Goal: Share content: Share content

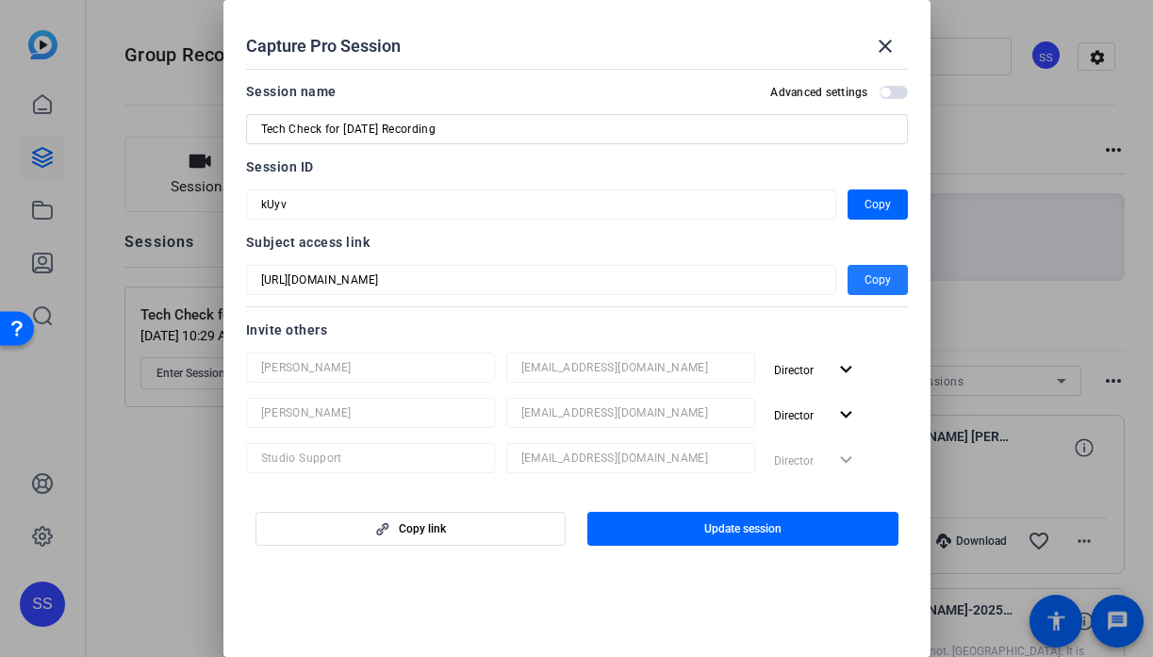
click at [881, 48] on mat-icon "close" at bounding box center [885, 46] width 23 height 23
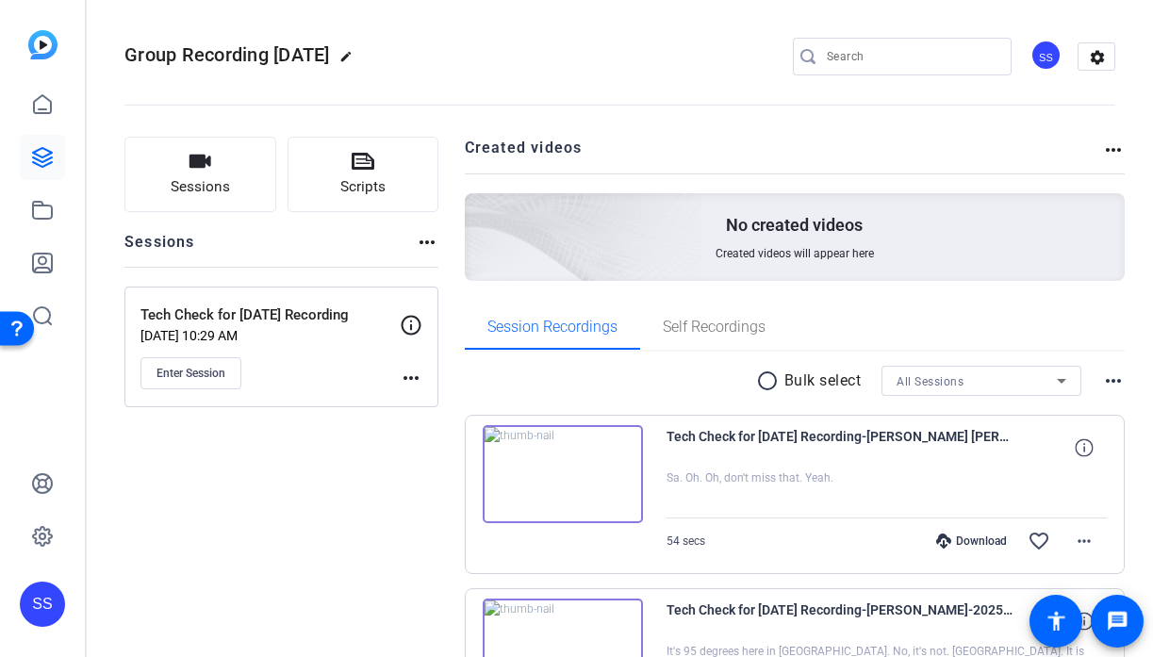
click at [57, 614] on div "SS" at bounding box center [42, 603] width 45 height 45
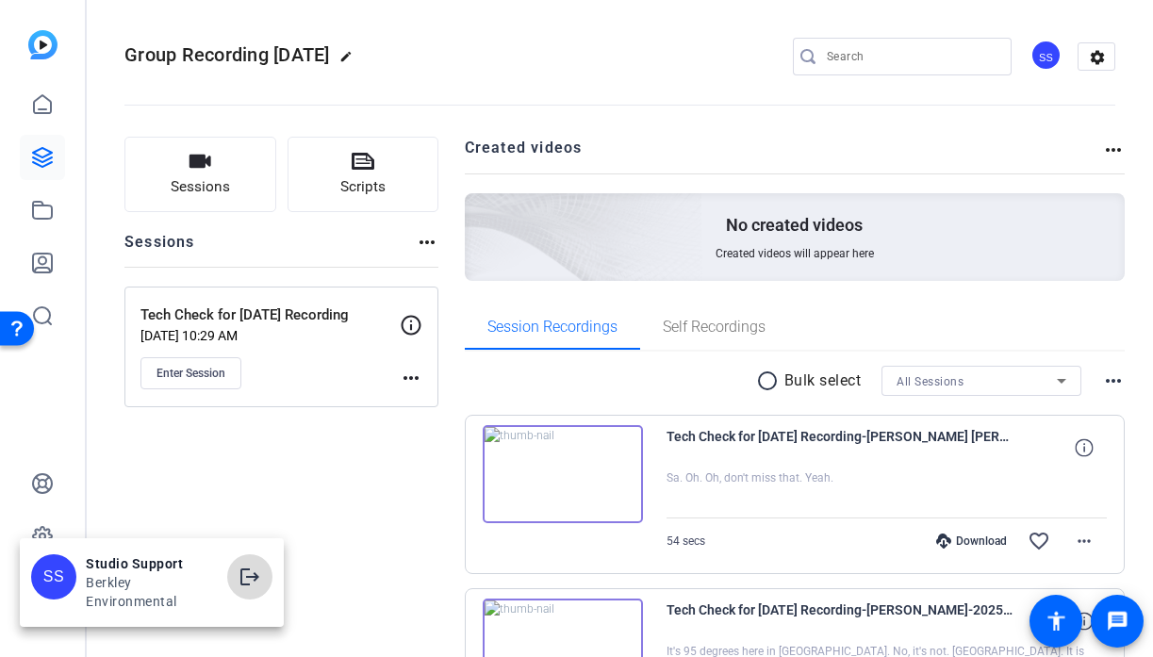
click at [259, 594] on span at bounding box center [249, 576] width 45 height 45
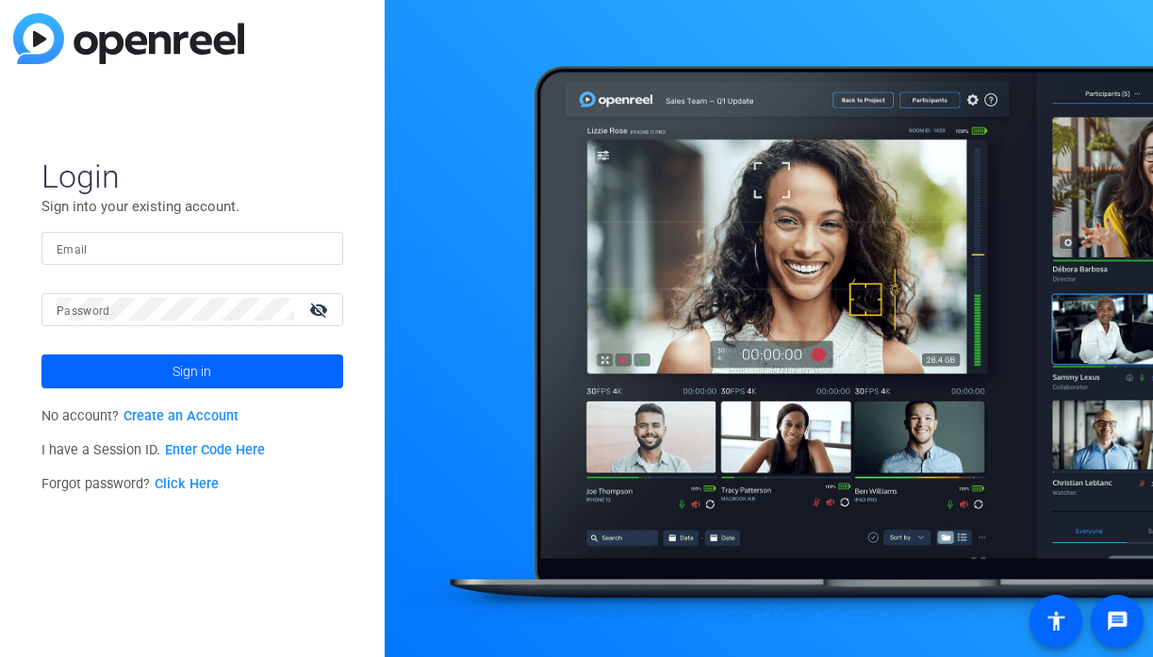
click at [272, 249] on input "Email" at bounding box center [192, 248] width 271 height 23
click at [314, 243] on img at bounding box center [311, 248] width 13 height 23
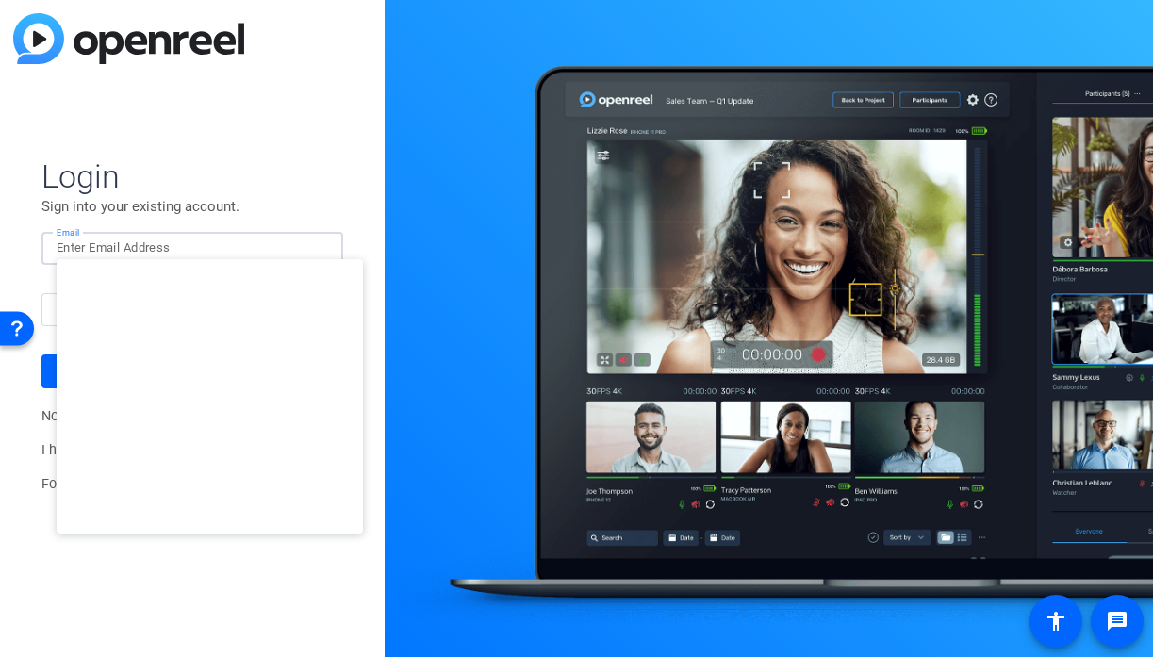
type input "smulligan@openreel.com"
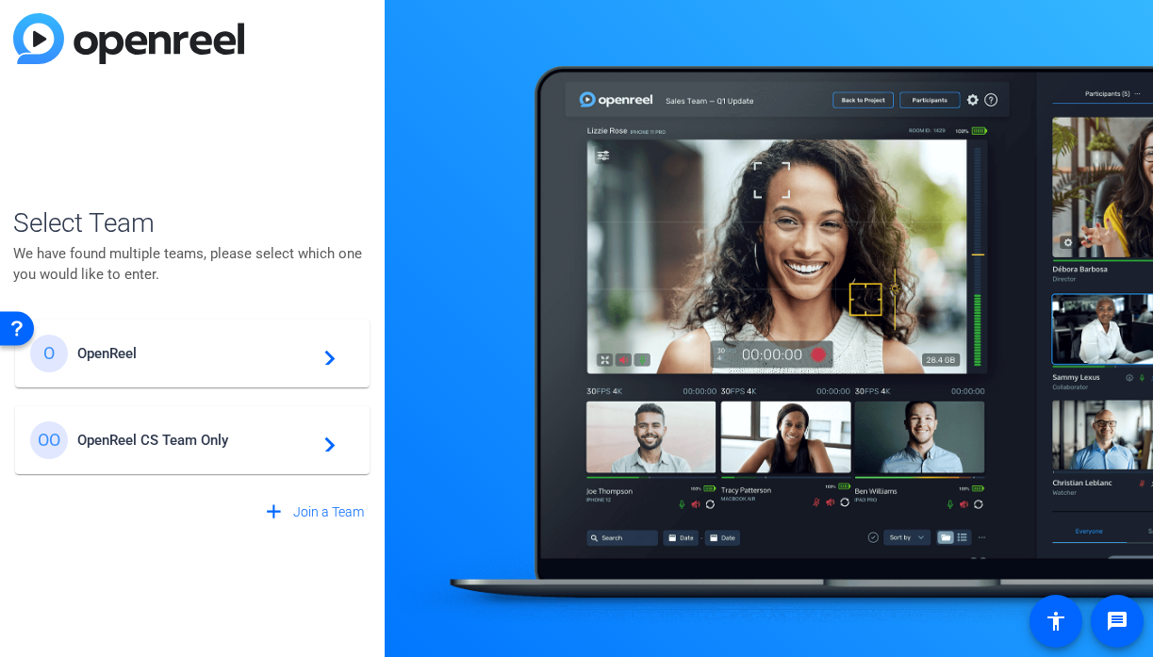
click at [240, 348] on span "OpenReel" at bounding box center [195, 353] width 236 height 17
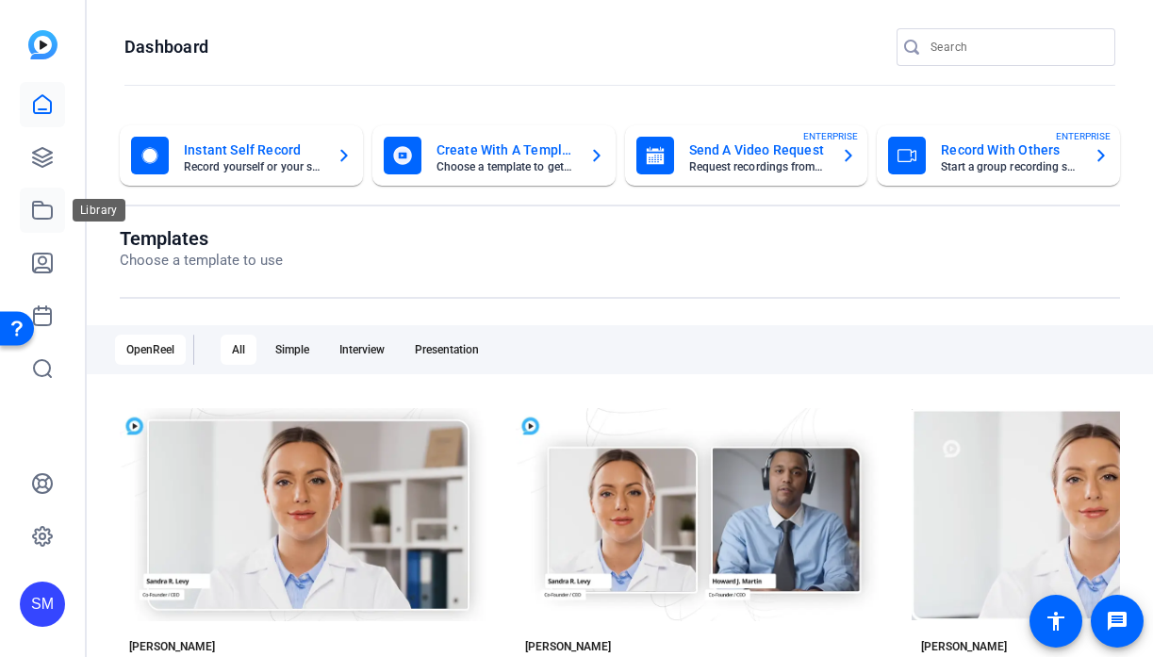
click at [44, 210] on icon at bounding box center [42, 210] width 23 height 23
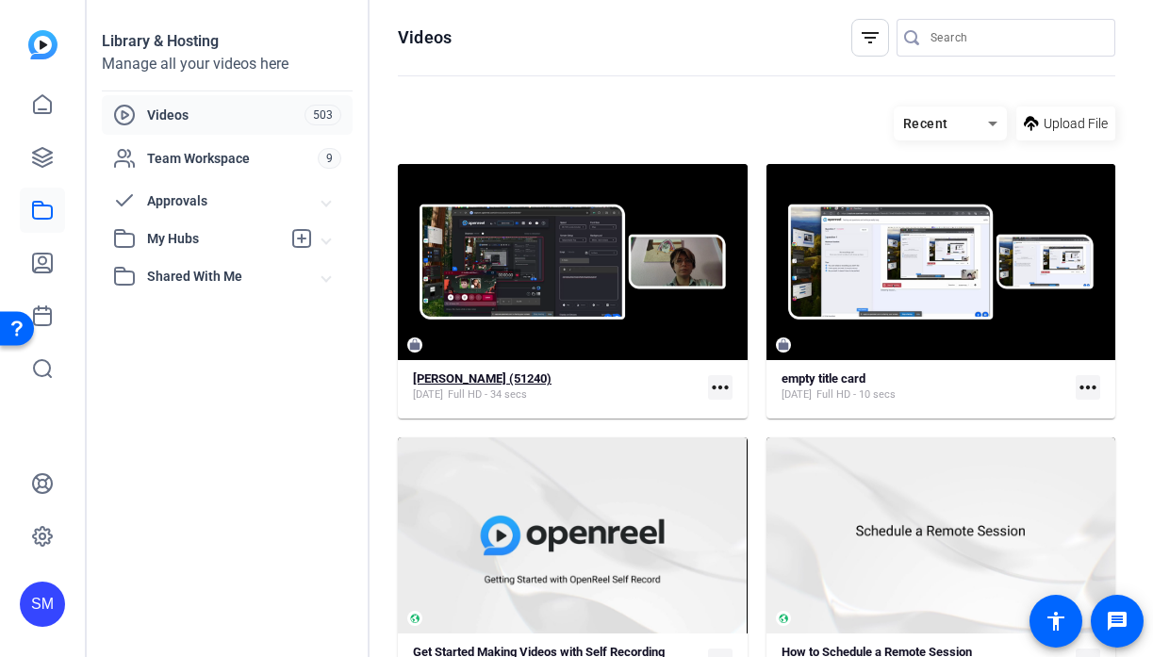
click at [563, 373] on div "Matti Simple (51240) Sep 11, 2025 Full HD - 34 secs" at bounding box center [556, 386] width 287 height 31
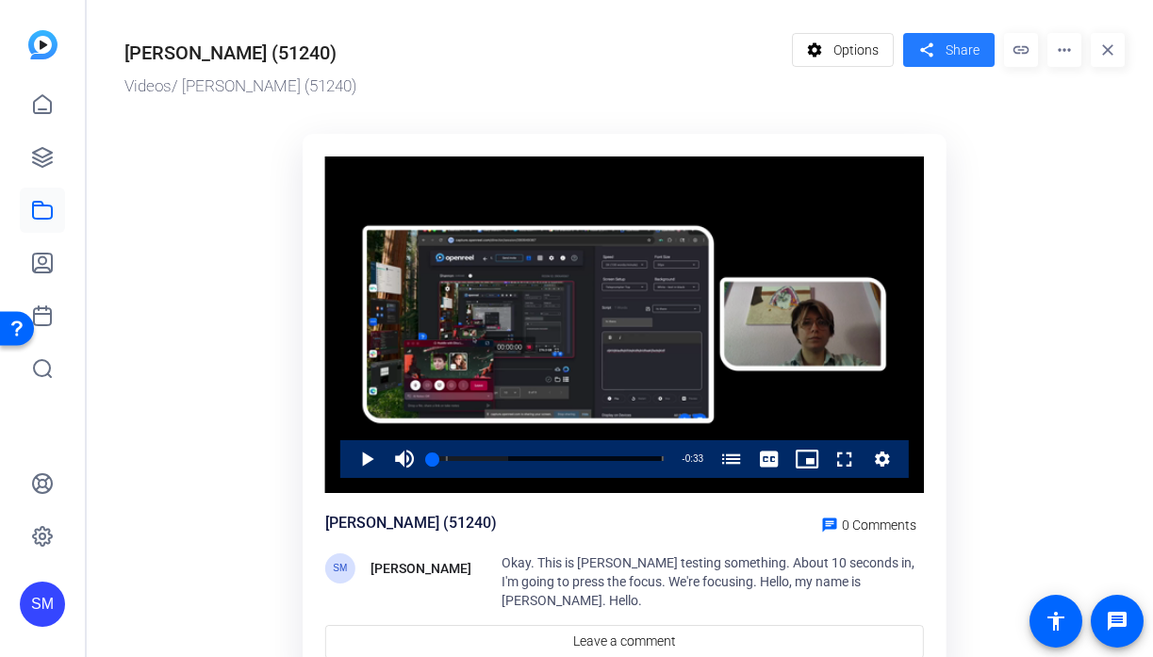
click at [963, 46] on span "Share" at bounding box center [962, 51] width 34 height 20
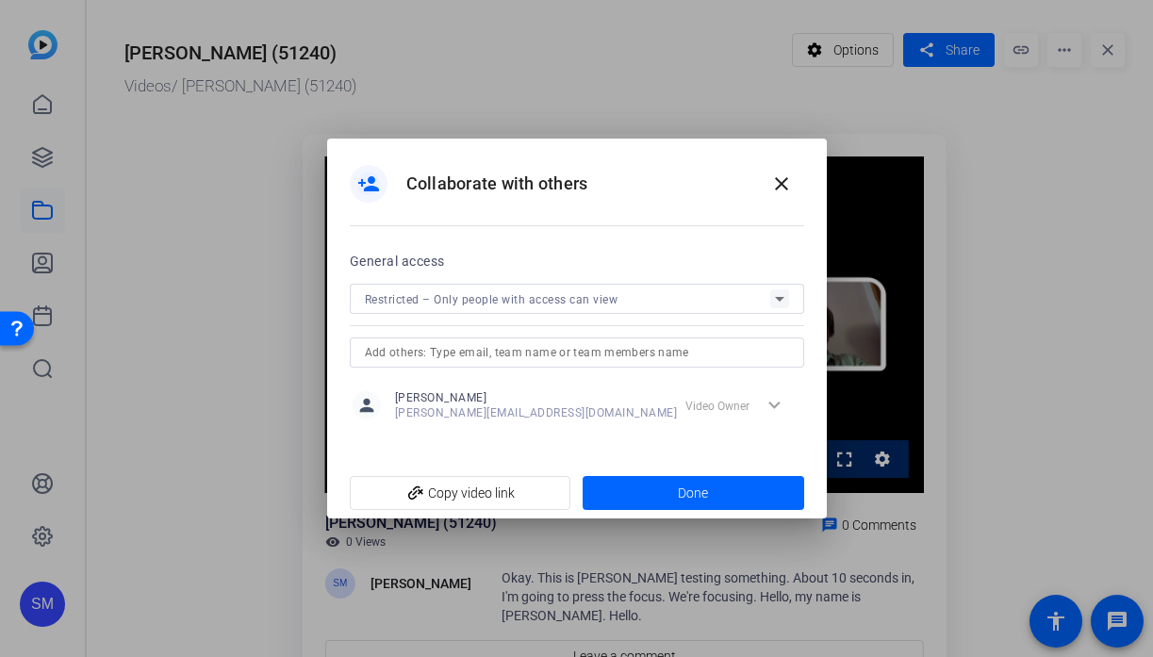
click at [590, 341] on input "text" at bounding box center [577, 352] width 424 height 23
type input "shannon.m.mulligan@outlook.com"
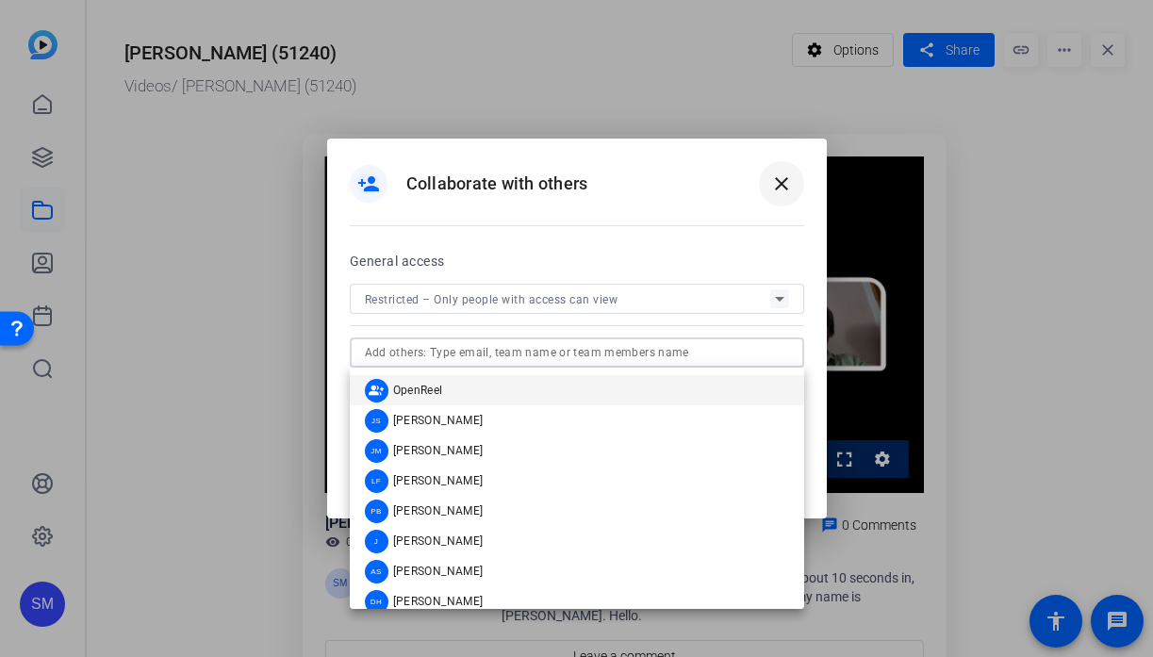
click at [784, 184] on mat-icon "close" at bounding box center [781, 183] width 23 height 23
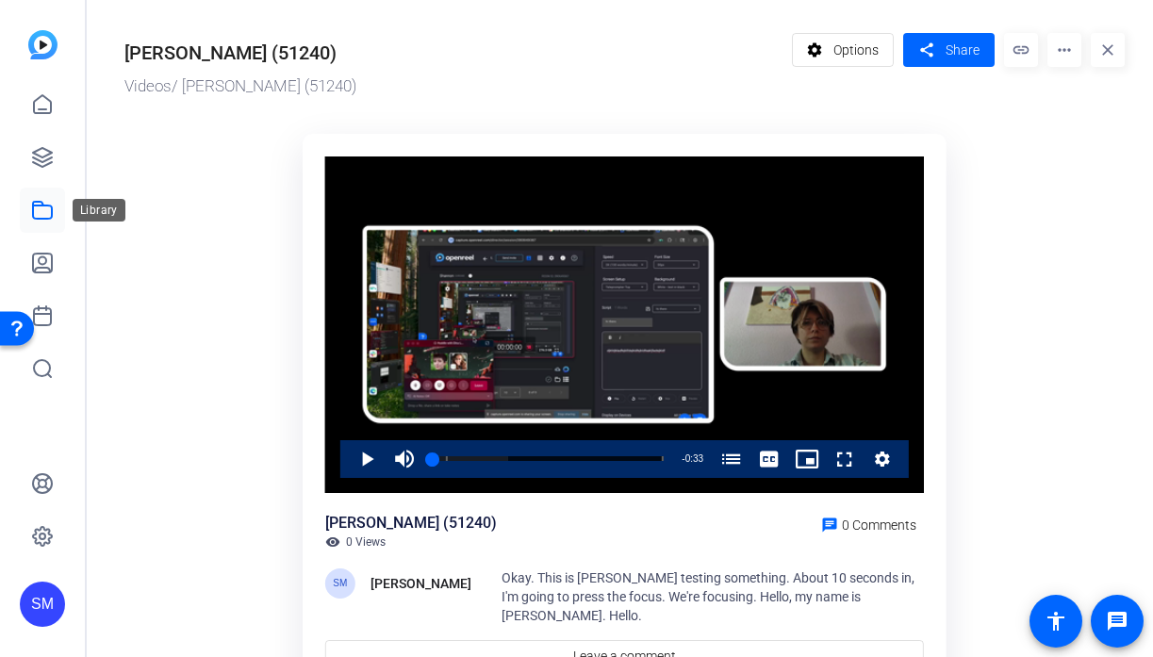
click at [41, 213] on icon at bounding box center [42, 210] width 23 height 23
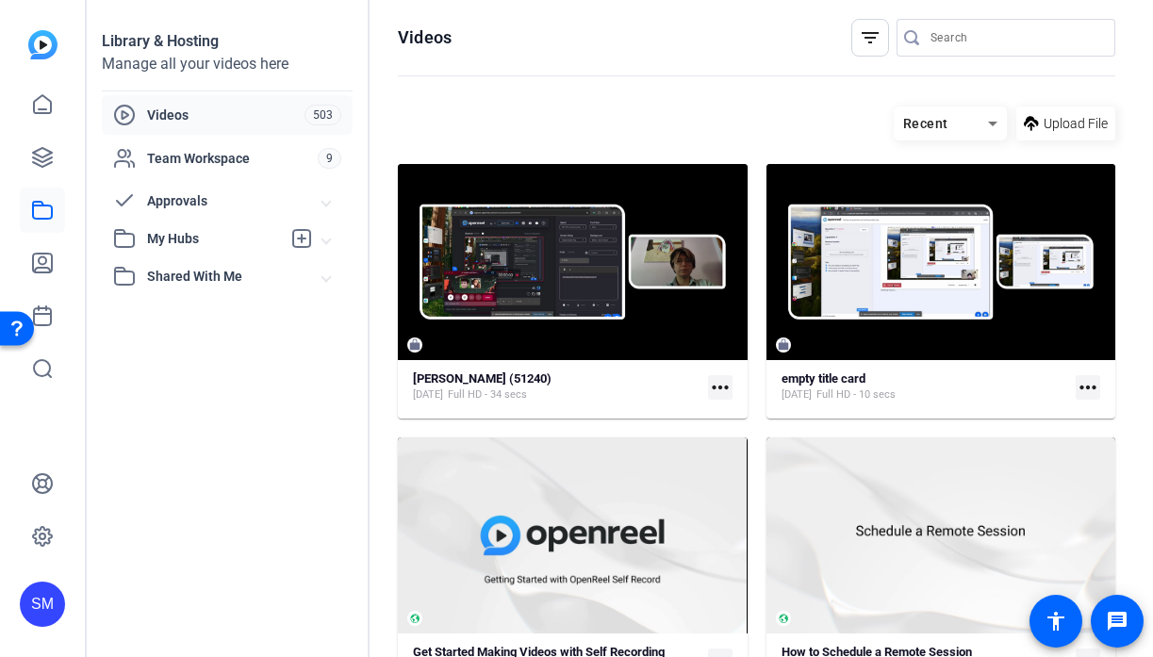
click at [236, 248] on span "My Hubs" at bounding box center [214, 239] width 134 height 20
click at [221, 270] on link "Shannon's Hub 3" at bounding box center [232, 281] width 239 height 38
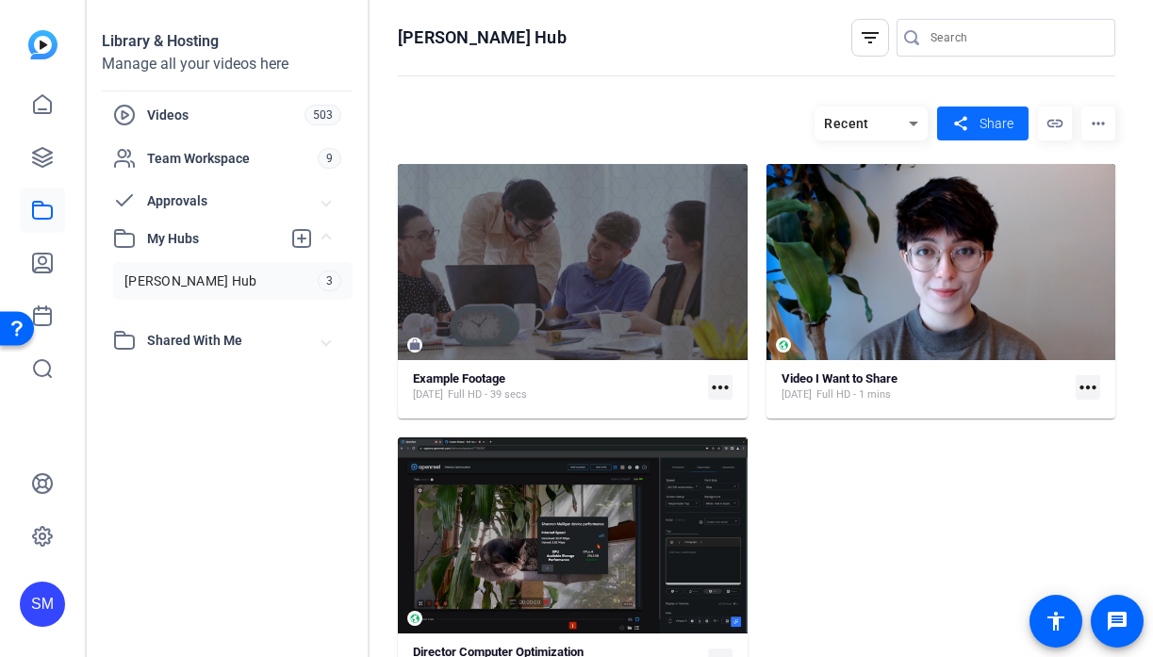
click at [972, 127] on span at bounding box center [982, 123] width 91 height 45
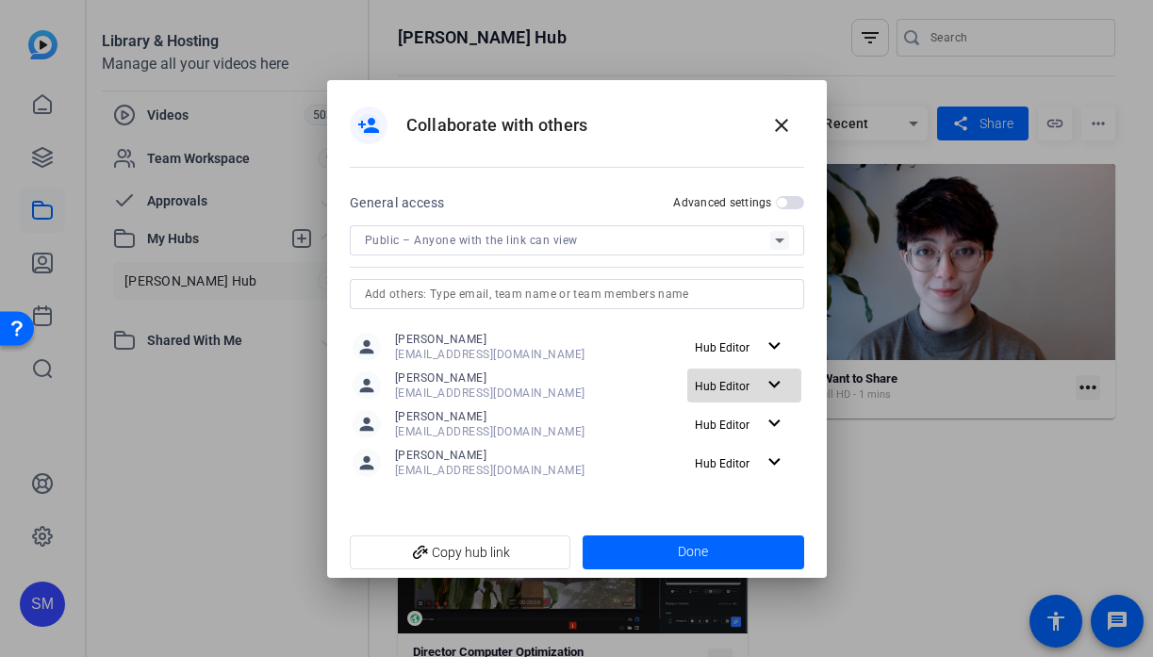
click at [777, 388] on mat-icon "expand_more" at bounding box center [774, 385] width 24 height 24
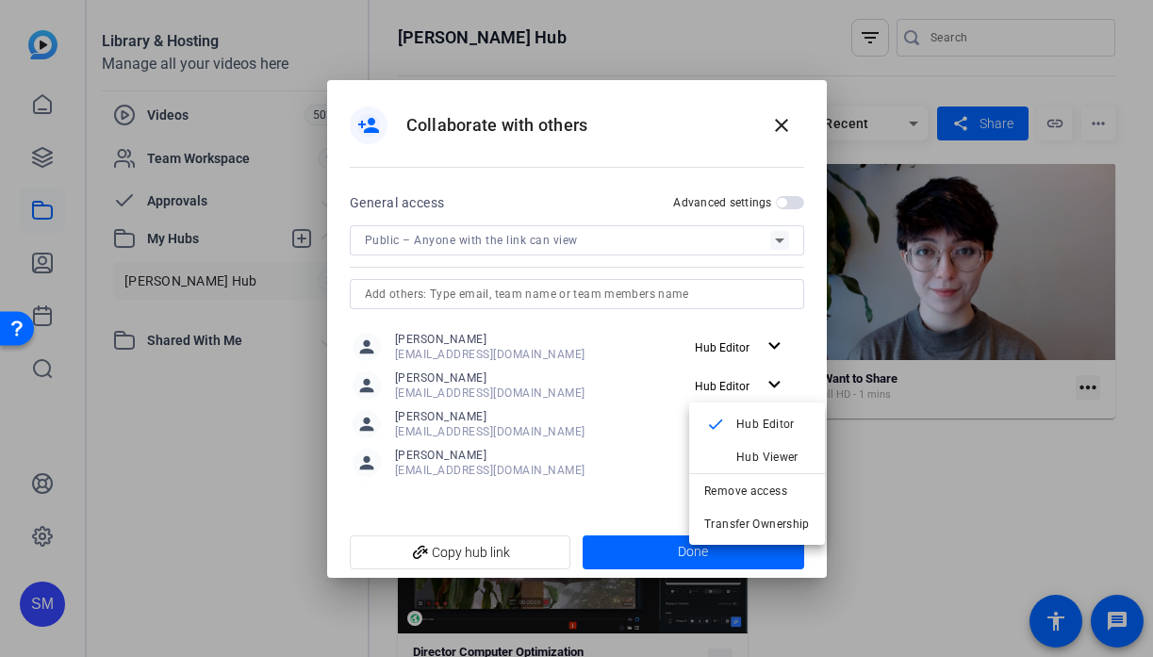
click at [776, 133] on div at bounding box center [576, 328] width 1153 height 657
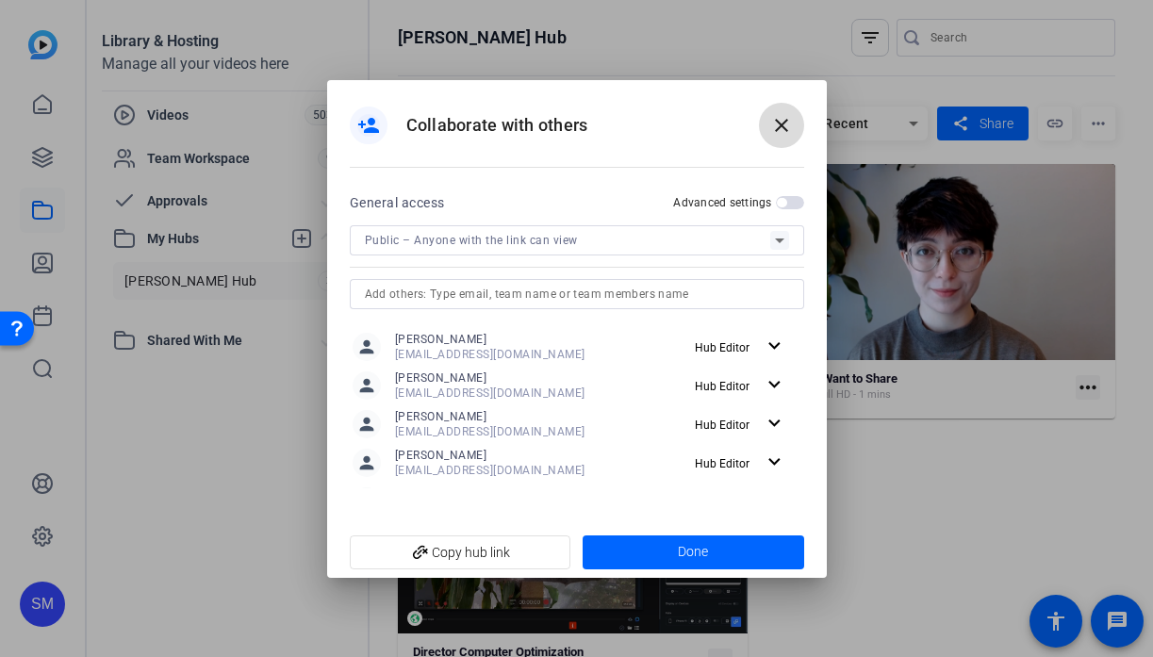
click at [778, 124] on mat-icon "close" at bounding box center [781, 125] width 23 height 23
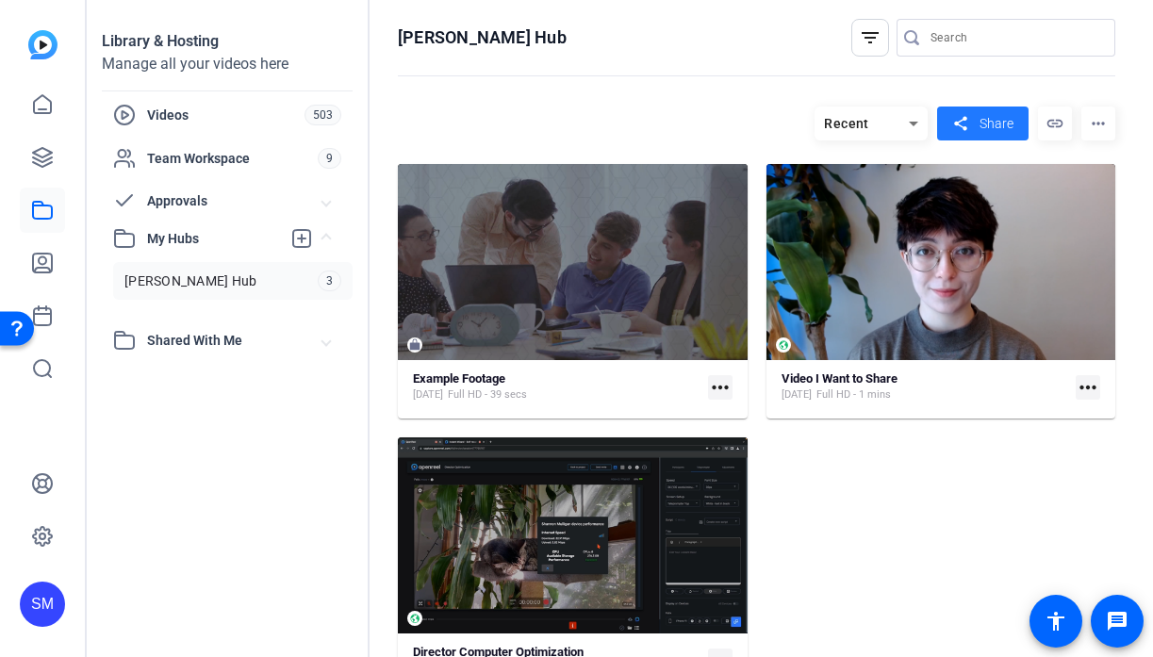
click at [41, 589] on div "SM" at bounding box center [42, 603] width 45 height 45
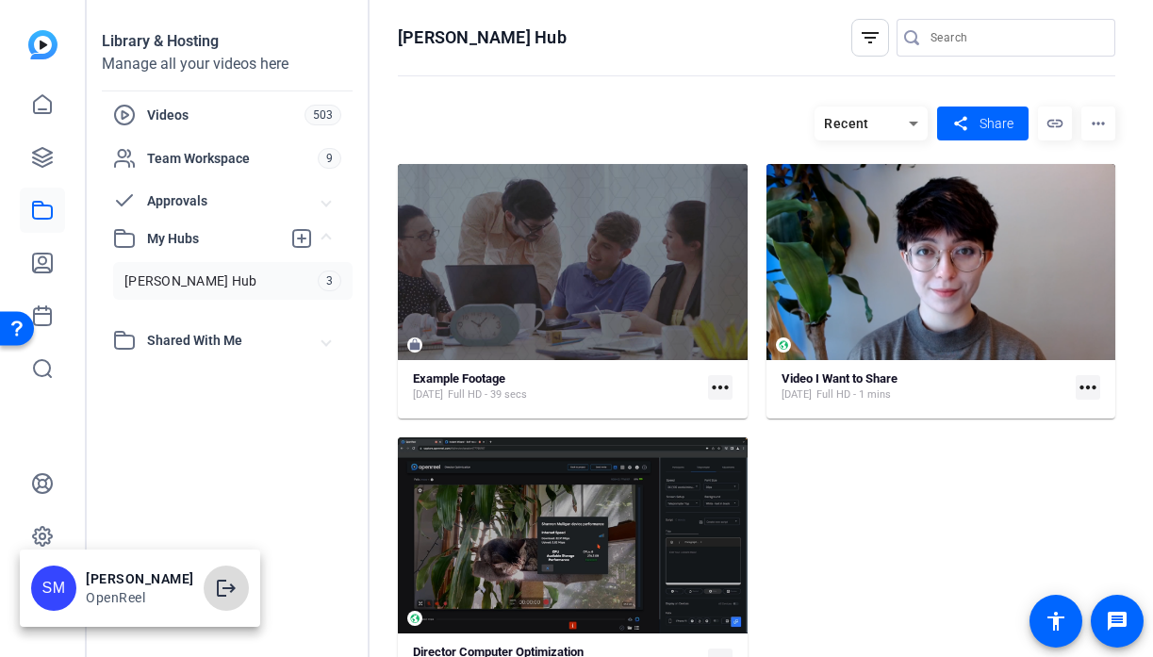
click at [230, 593] on mat-icon "logout" at bounding box center [226, 588] width 23 height 23
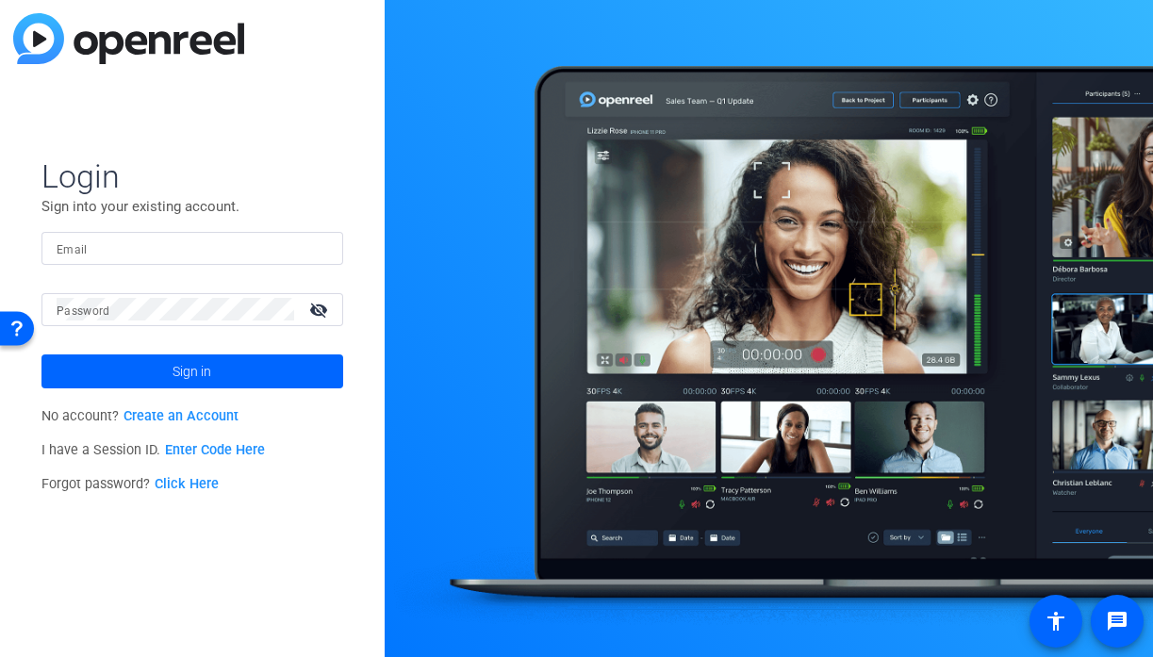
click at [237, 244] on input "Email" at bounding box center [192, 248] width 271 height 23
click at [257, 247] on input "Email" at bounding box center [192, 248] width 271 height 23
click at [318, 245] on img at bounding box center [311, 248] width 13 height 23
type input "[EMAIL_ADDRESS][DOMAIN_NAME]"
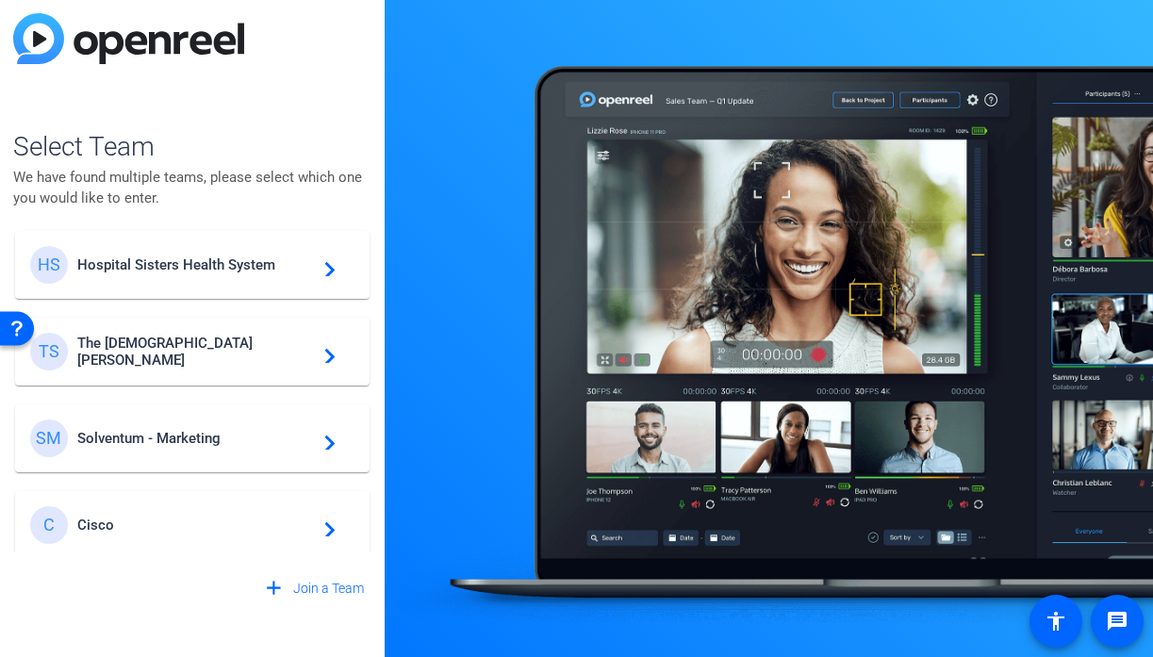
scroll to position [535, 0]
click at [211, 430] on span "Solventum - Marketing" at bounding box center [195, 435] width 236 height 17
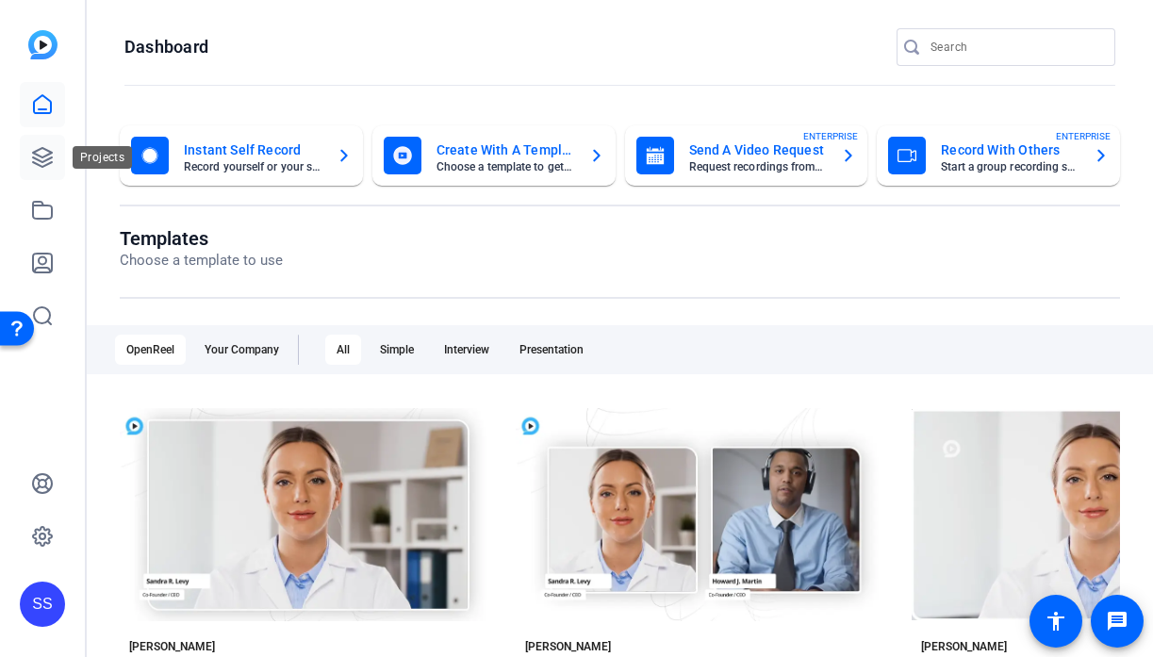
click at [41, 156] on icon at bounding box center [42, 157] width 19 height 19
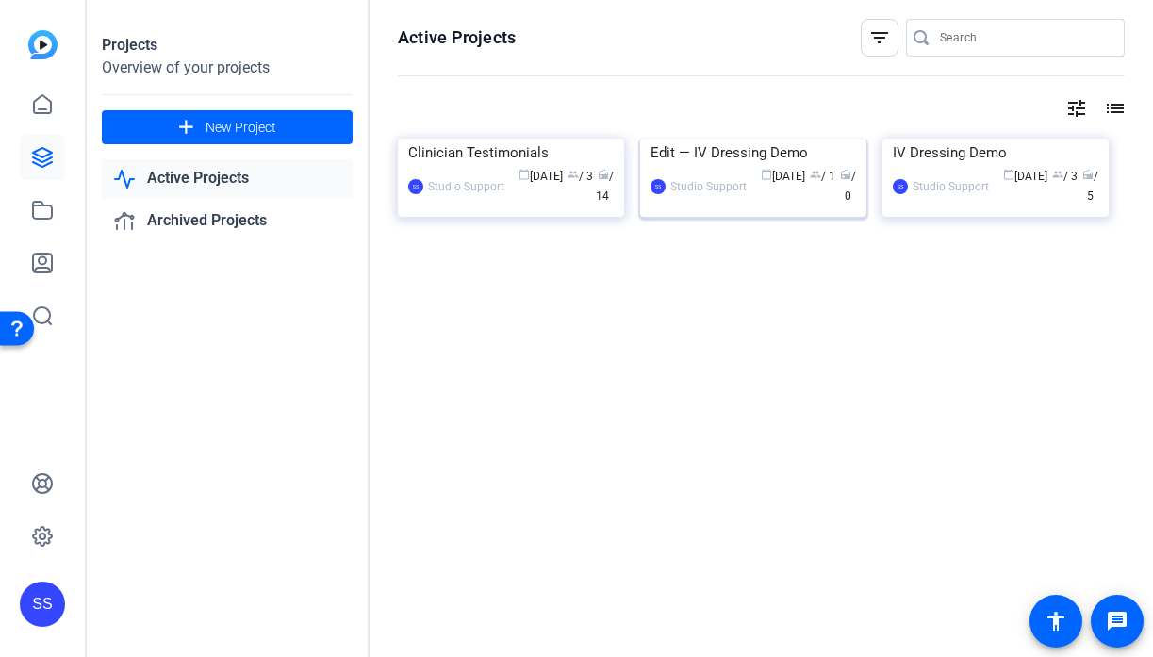
click at [739, 167] on div "Edit — IV Dressing Demo" at bounding box center [752, 153] width 205 height 28
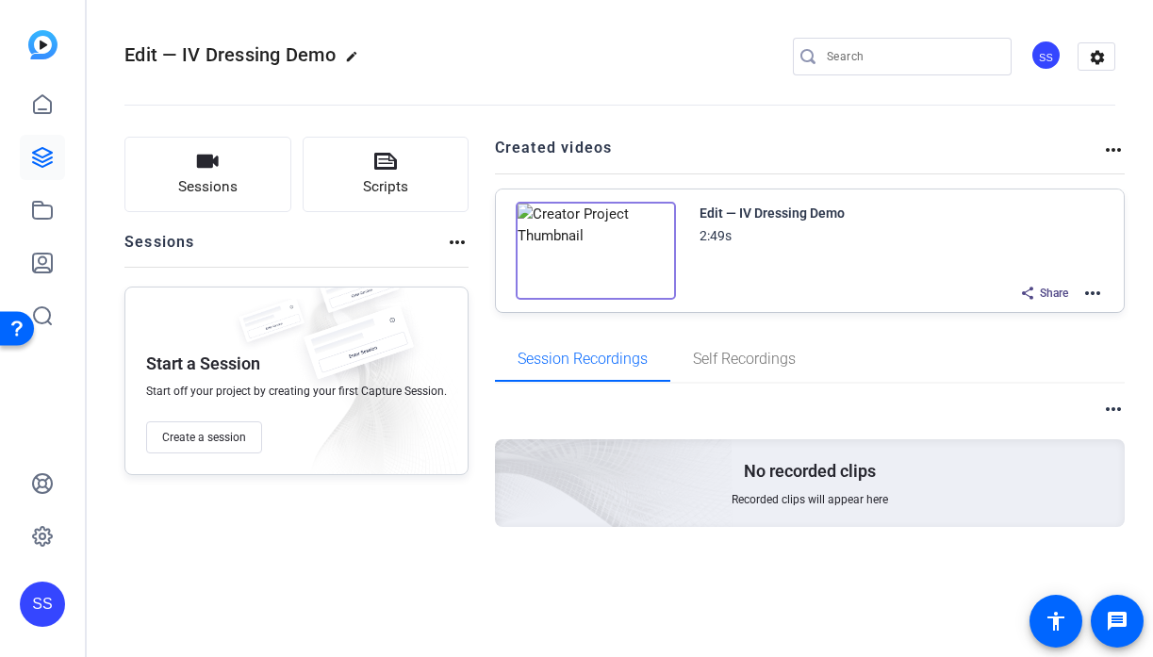
click at [1080, 293] on div "Share more_horiz" at bounding box center [1056, 293] width 93 height 25
click at [1094, 293] on mat-icon "more_horiz" at bounding box center [1092, 293] width 23 height 23
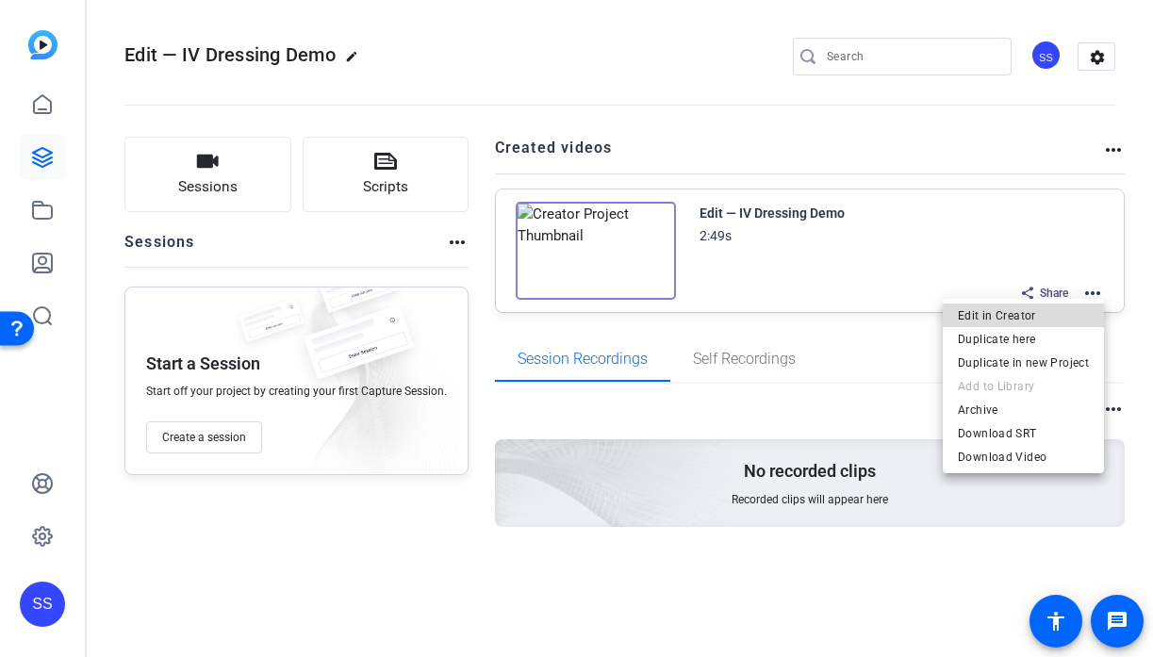
click at [1044, 320] on span "Edit in Creator" at bounding box center [1023, 315] width 131 height 23
